Goal: Task Accomplishment & Management: Manage account settings

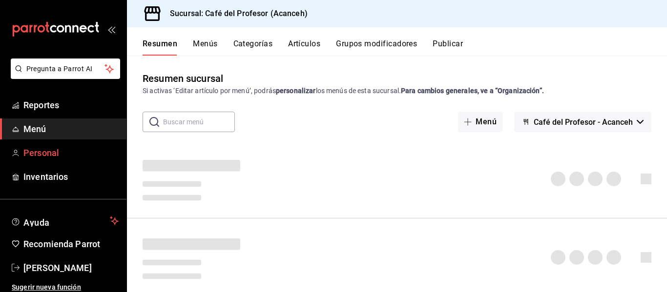
click at [34, 153] on span "Personal" at bounding box center [70, 152] width 95 height 13
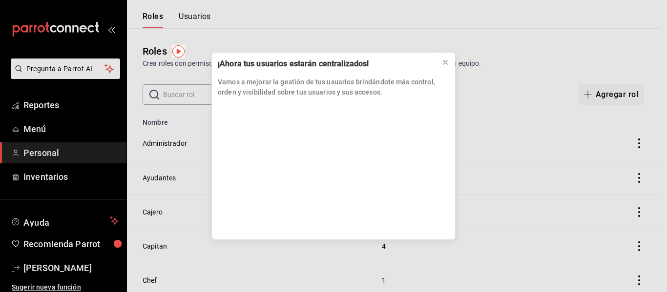
click at [445, 63] on icon at bounding box center [445, 63] width 8 height 8
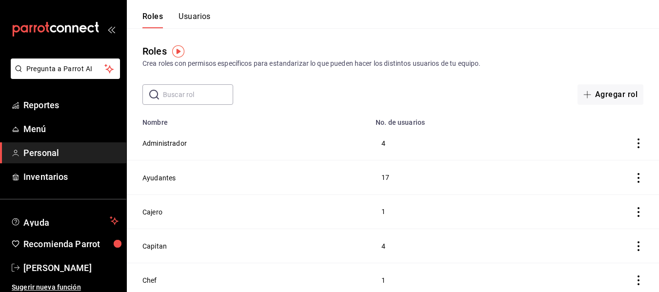
click at [183, 22] on button "Usuarios" at bounding box center [195, 20] width 32 height 17
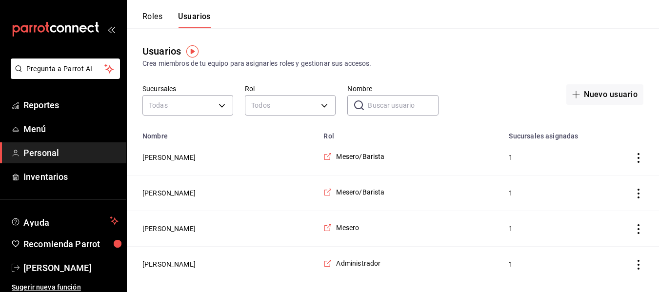
click at [407, 96] on input "Nombre" at bounding box center [403, 106] width 70 height 20
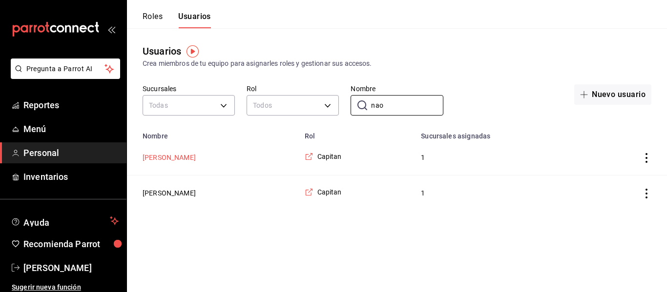
type input "nao"
click at [162, 157] on button "[PERSON_NAME]" at bounding box center [168, 158] width 53 height 10
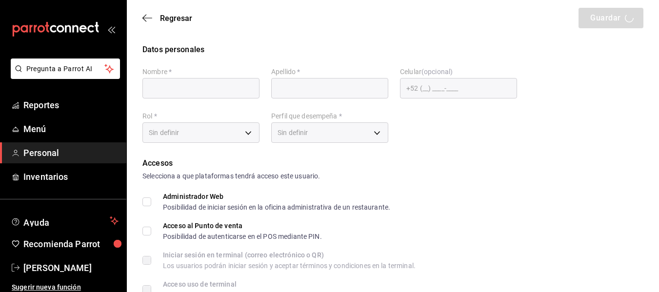
type input "[PERSON_NAME]"
checkbox input "true"
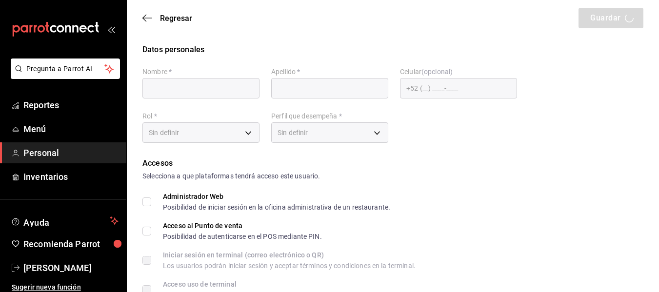
checkbox input "true"
type input "[EMAIL_ADDRESS][DOMAIN_NAME]"
type input "41809"
checkbox input "true"
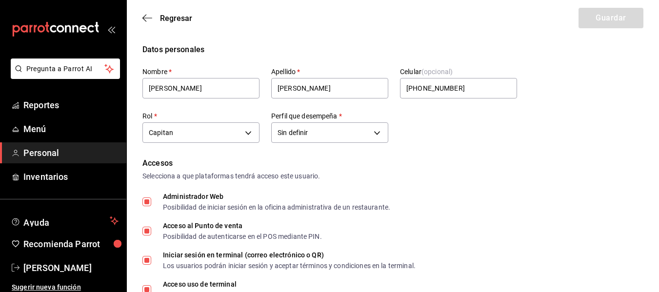
type input "[PHONE_NUMBER]"
type input "91e438e9-b0da-4763-a122-36a59e2edcd7"
type input "UNDEFINED"
checkbox input "true"
click at [159, 19] on span "Regresar" at bounding box center [167, 18] width 50 height 9
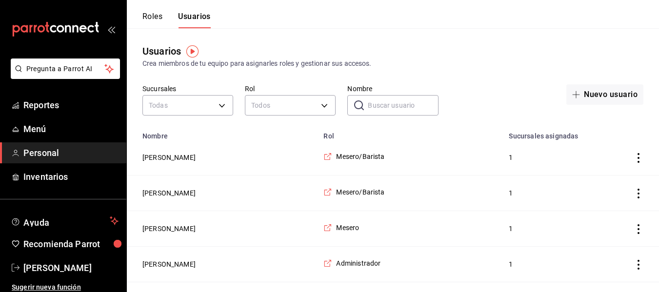
click at [386, 107] on input "Nombre" at bounding box center [403, 106] width 70 height 20
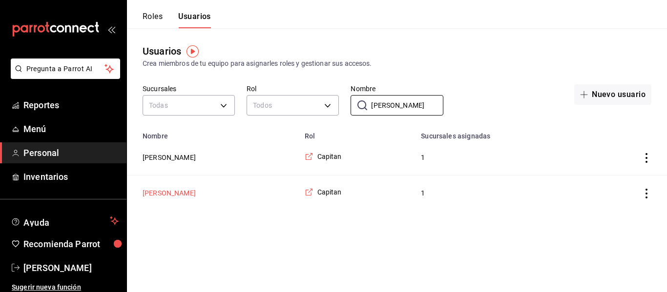
type input "[PERSON_NAME]"
click at [165, 191] on button "[PERSON_NAME]" at bounding box center [168, 193] width 53 height 10
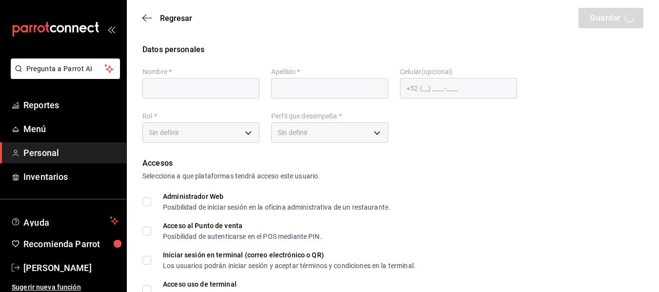
type input "[PERSON_NAME]"
checkbox input "true"
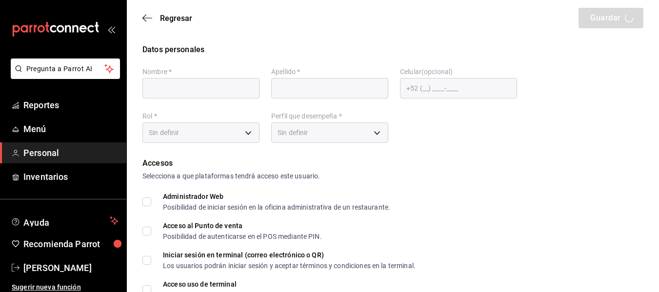
checkbox input "true"
type input "[EMAIL_ADDRESS][DOMAIN_NAME]"
type input "040401"
checkbox input "true"
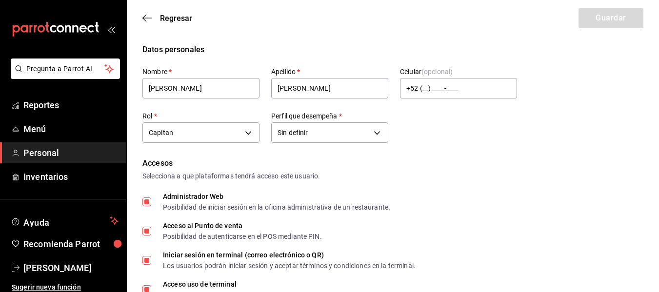
type input "91e438e9-b0da-4763-a122-36a59e2edcd7"
type input "UNDEFINED"
checkbox input "true"
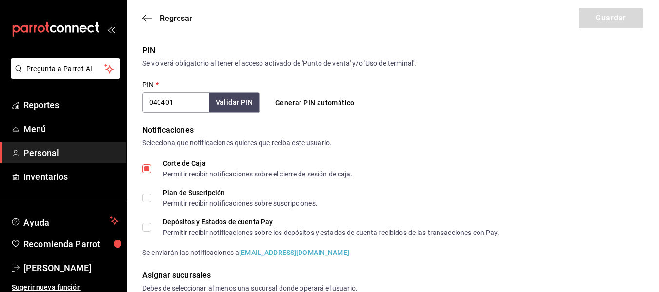
scroll to position [348, 0]
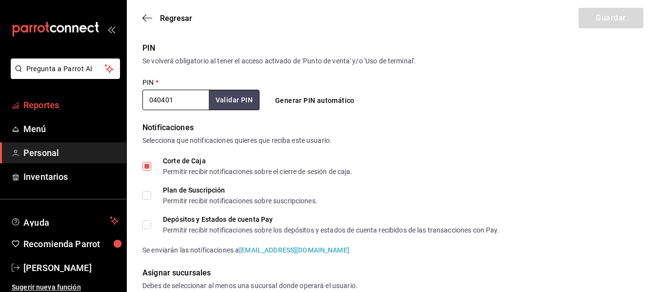
drag, startPoint x: 183, startPoint y: 99, endPoint x: 77, endPoint y: 99, distance: 105.4
click at [77, 99] on div "Pregunta a Parrot AI Reportes Menú Personal Inventarios Ayuda Recomienda Parrot…" at bounding box center [329, 19] width 659 height 734
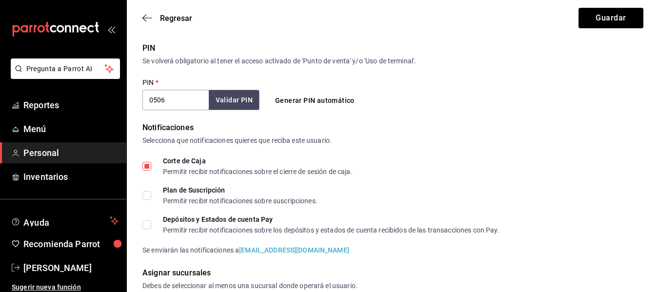
type input "0506"
click at [234, 100] on button "Validar PIN" at bounding box center [234, 100] width 52 height 21
click at [618, 20] on button "Guardar" at bounding box center [611, 18] width 65 height 20
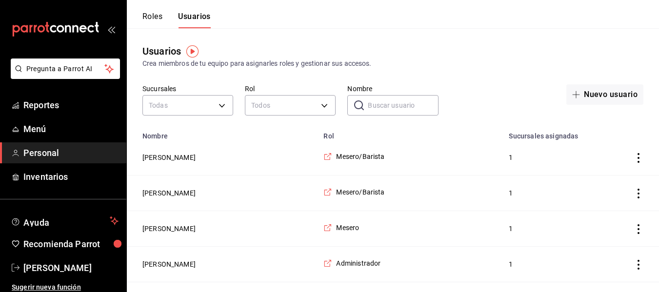
click at [158, 18] on button "Roles" at bounding box center [152, 20] width 20 height 17
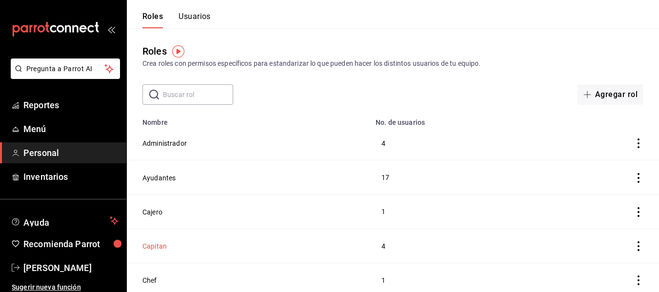
click at [161, 245] on button "Capitan" at bounding box center [154, 247] width 24 height 10
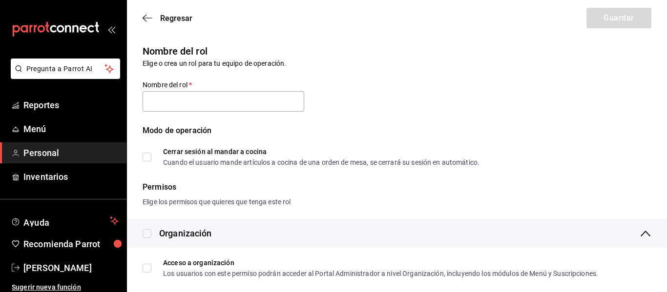
type input "Capitan"
checkbox input "true"
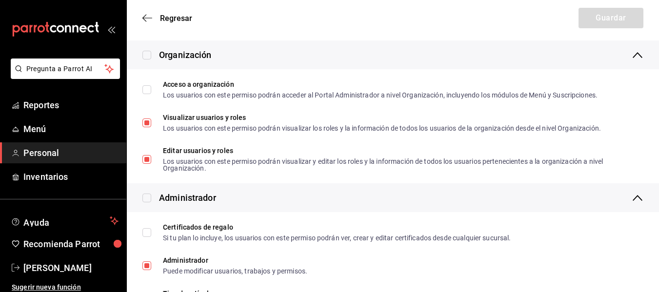
scroll to position [183, 0]
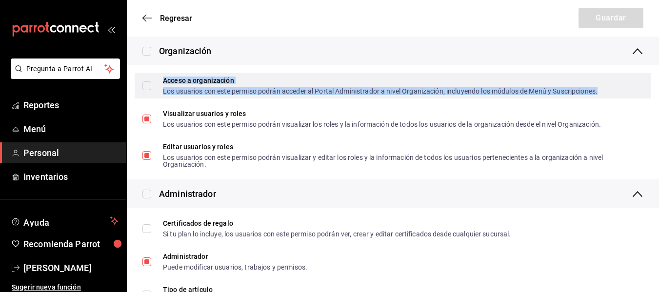
click at [176, 92] on div "Los usuarios con este permiso podrán acceder al Portal Administrador a nivel Or…" at bounding box center [380, 91] width 435 height 7
click at [144, 88] on input "Acceso a organización Los usuarios con este permiso podrán acceder al Portal Ad…" at bounding box center [146, 85] width 9 height 9
checkbox input "true"
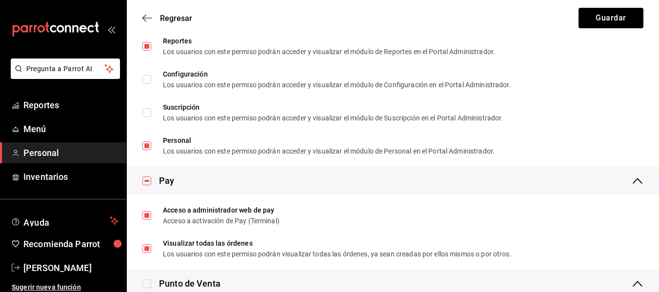
scroll to position [733, 0]
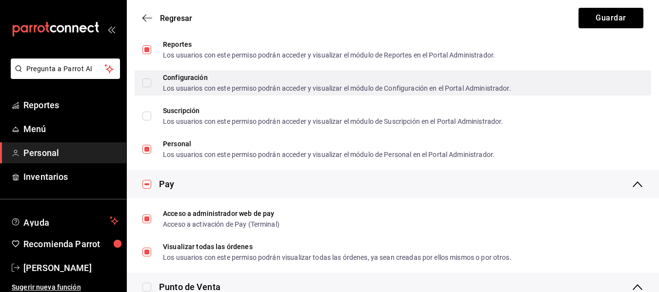
click at [151, 82] on input "Configuración Los usuarios con este permiso podrán acceder y visualizar el módu…" at bounding box center [146, 83] width 9 height 9
checkbox input "true"
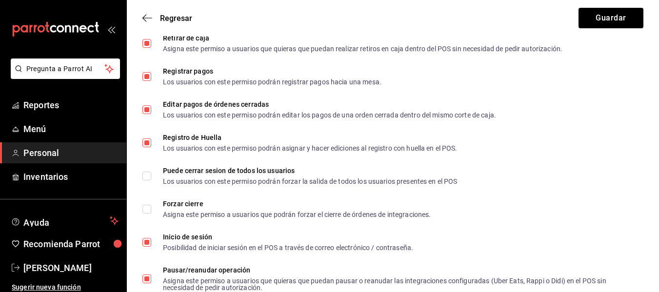
scroll to position [1415, 0]
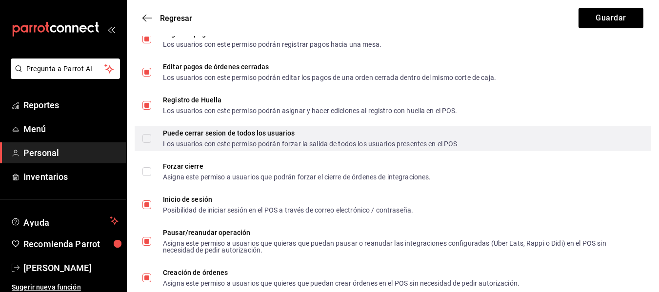
click at [145, 142] on input "Puede cerrar sesion de todos los usuarios Los usuarios con este permiso podrán …" at bounding box center [146, 138] width 9 height 9
checkbox input "true"
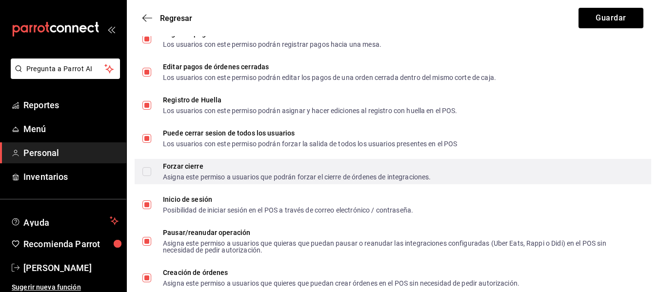
click at [148, 167] on label "Forzar cierre Asigna este permiso a usuarios que podrán forzar el cierre de órd…" at bounding box center [286, 172] width 288 height 18
click at [148, 167] on input "Forzar cierre Asigna este permiso a usuarios que podrán forzar el cierre de órd…" at bounding box center [146, 171] width 9 height 9
checkbox input "true"
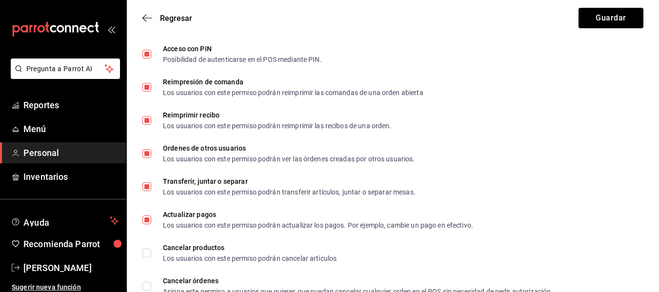
scroll to position [1802, 0]
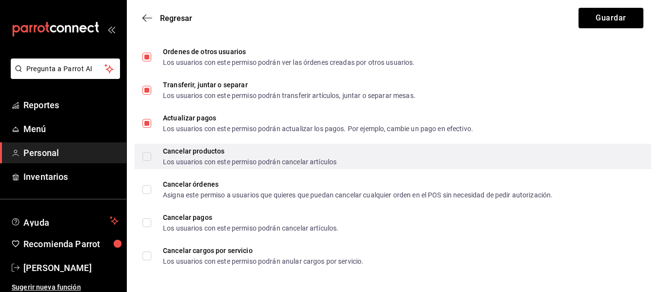
click at [142, 157] on div "Cancelar productos Los usuarios con este permiso podrán cancelar artículos" at bounding box center [393, 156] width 517 height 25
click at [150, 161] on label "Cancelar productos Los usuarios con este permiso podrán cancelar artículos" at bounding box center [239, 157] width 194 height 18
click at [150, 161] on input "Cancelar productos Los usuarios con este permiso podrán cancelar artículos" at bounding box center [146, 156] width 9 height 9
checkbox input "true"
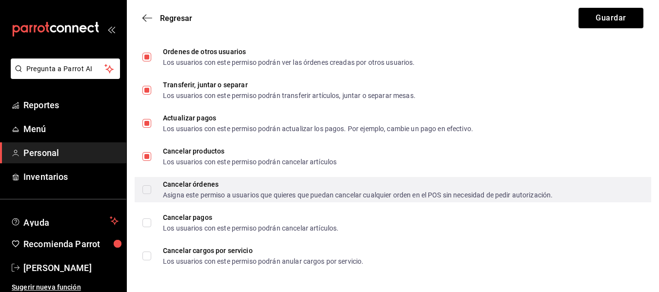
click at [147, 191] on input "Cancelar órdenes Asigna este permiso a usuarios que quieres que puedan cancelar…" at bounding box center [146, 189] width 9 height 9
checkbox input "true"
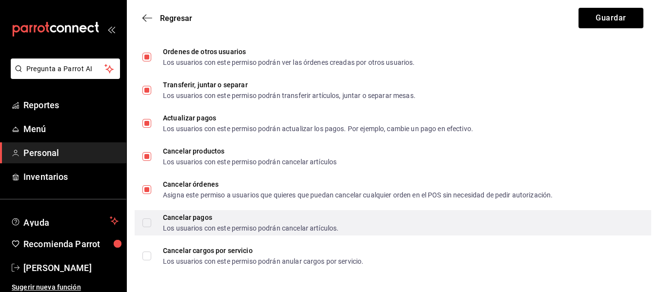
click at [151, 229] on label "Cancelar pagos Los usuarios con este permiso podrán cancelar artículos." at bounding box center [240, 223] width 196 height 18
click at [151, 227] on input "Cancelar pagos Los usuarios con este permiso podrán cancelar artículos." at bounding box center [146, 223] width 9 height 9
checkbox input "true"
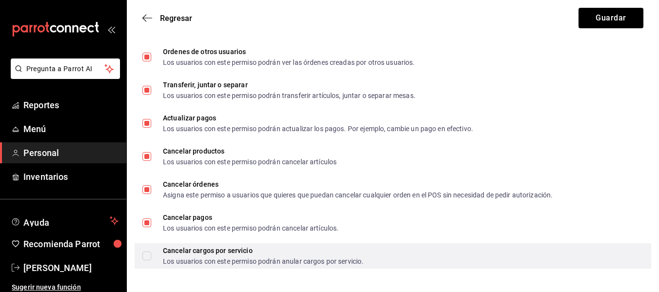
click at [146, 260] on input "Cancelar cargos por servicio Los usuarios con este permiso podrán anular cargos…" at bounding box center [146, 256] width 9 height 9
checkbox input "true"
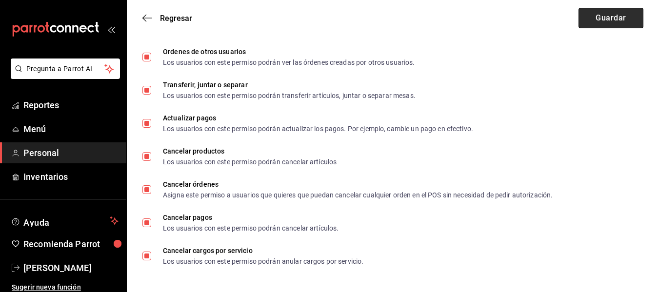
click at [608, 21] on button "Guardar" at bounding box center [611, 18] width 65 height 20
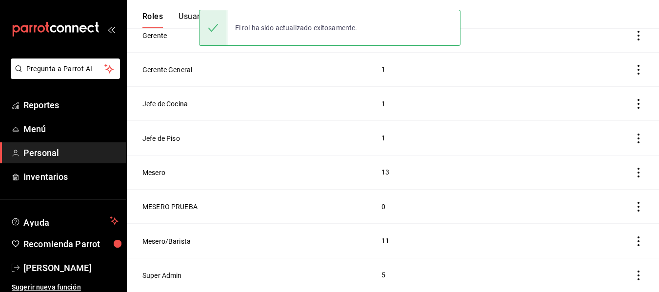
scroll to position [274, 0]
